Goal: Task Accomplishment & Management: Use online tool/utility

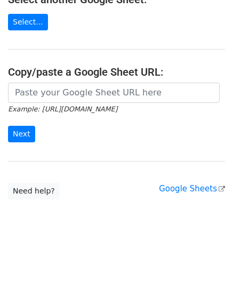
scroll to position [140, 0]
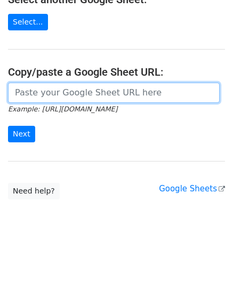
drag, startPoint x: 40, startPoint y: 91, endPoint x: 42, endPoint y: 86, distance: 5.7
click at [40, 91] on input "url" at bounding box center [114, 93] width 212 height 20
paste input "https://docs.google.com/spreadsheets/d/1JxWc_IuGM-tCcrKy-Pi0kyzrO0st5XKSa53XwEa…"
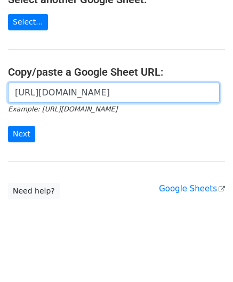
scroll to position [0, 222]
type input "https://docs.google.com/spreadsheets/d/1JxWc_IuGM-tCcrKy-Pi0kyzrO0st5XKSa53XwEa…"
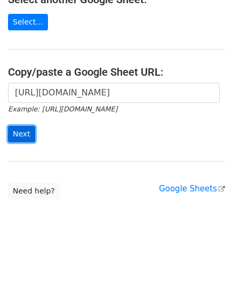
click at [28, 131] on input "Next" at bounding box center [21, 134] width 27 height 17
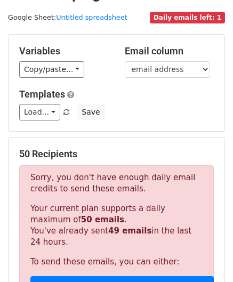
scroll to position [360, 0]
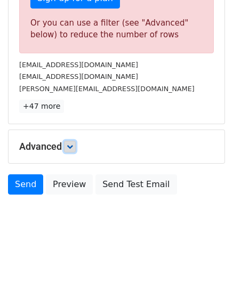
click at [73, 145] on icon at bounding box center [70, 147] width 6 height 6
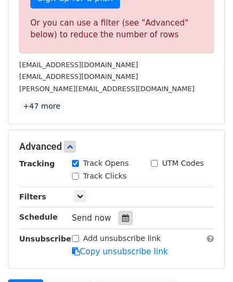
click at [122, 215] on icon at bounding box center [125, 218] width 7 height 7
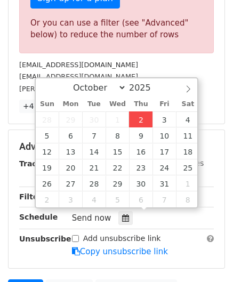
type input "[DATE] 12:00"
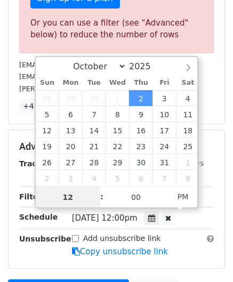
scroll to position [0, 0]
paste input "8"
type input "8"
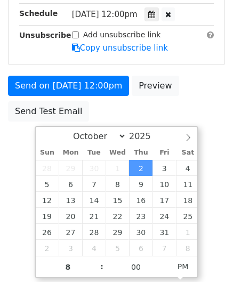
type input "[DATE] 20:00"
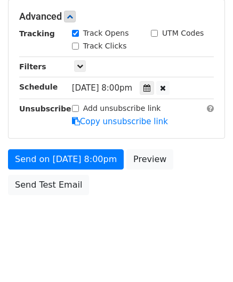
scroll to position [490, 0]
